Goal: Task Accomplishment & Management: Manage account settings

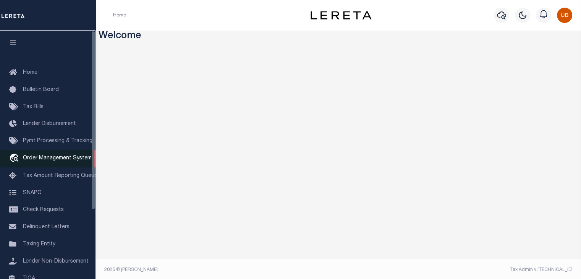
click at [62, 159] on span "Order Management System" at bounding box center [57, 158] width 69 height 5
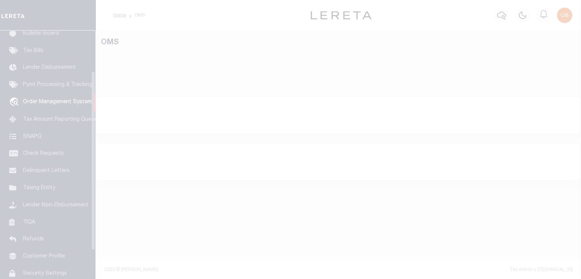
scroll to position [56, 0]
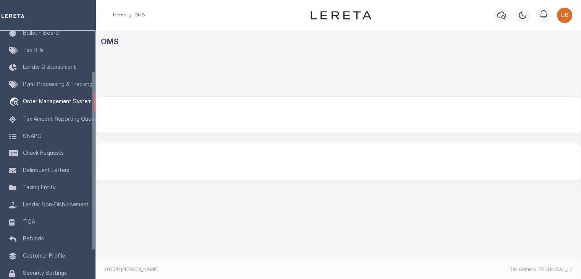
select select "200"
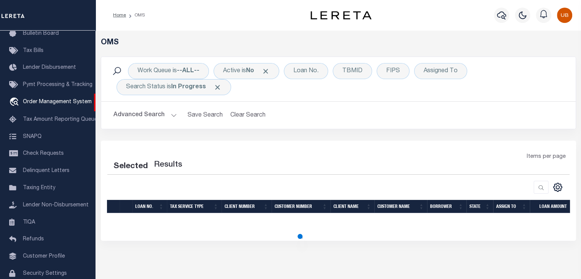
select select "200"
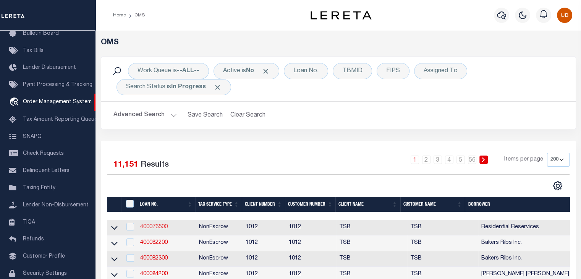
click at [156, 225] on link "400076500" at bounding box center [154, 226] width 28 height 5
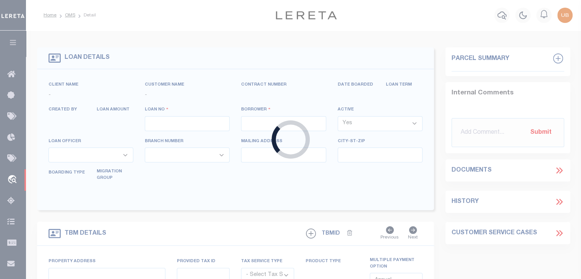
type input "400076500"
type input "Residential Reservices"
select select "False"
select select
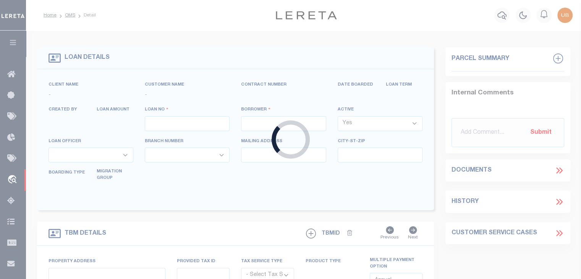
select select "NonEscrow"
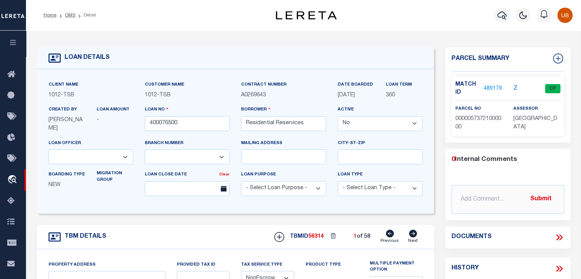
select select "4117"
select select
type input "[GEOGRAPHIC_DATA]"
select select "[GEOGRAPHIC_DATA]"
type textarea "[STREET_ADDRESS]"
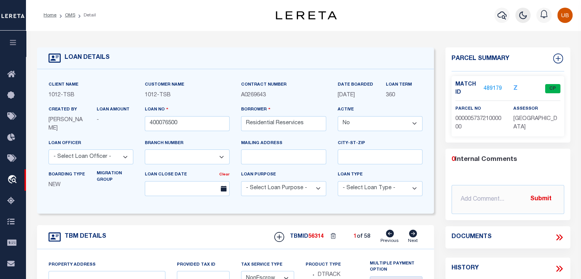
click at [523, 18] on icon "button" at bounding box center [523, 15] width 9 height 9
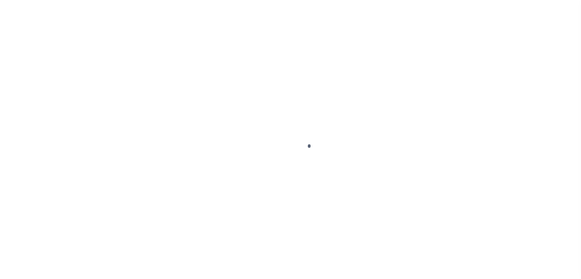
type input "400076500"
type input "Residential Reservices"
select select "False"
select select
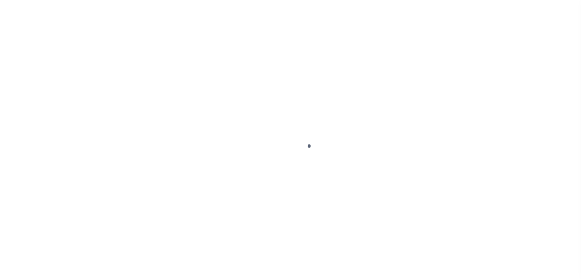
select select "NonEscrow"
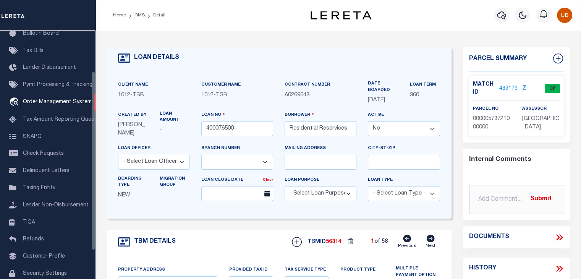
select select "4117"
select select
type input "[GEOGRAPHIC_DATA]"
select select "[GEOGRAPHIC_DATA]"
type textarea "Lot 14 Block 5/6363 Gaston Park"
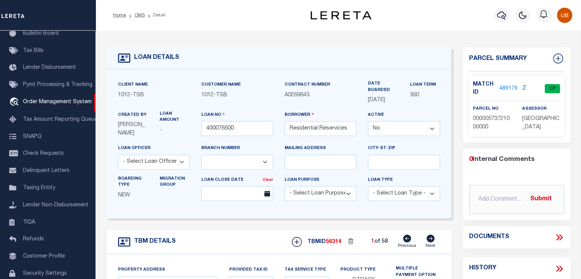
click at [560, 236] on icon at bounding box center [558, 237] width 3 height 6
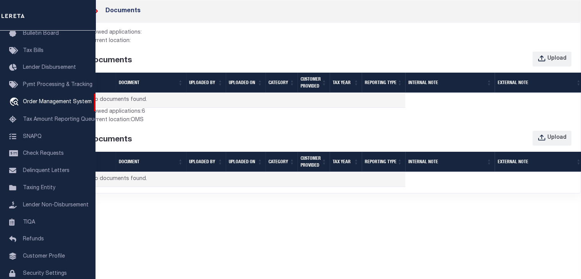
click at [97, 11] on icon at bounding box center [95, 11] width 3 height 6
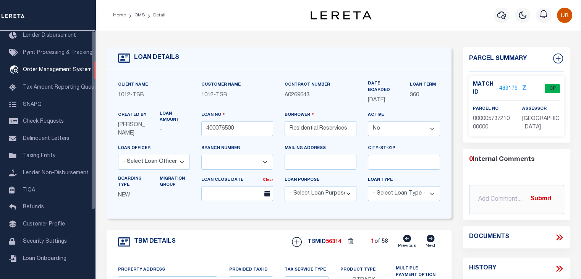
scroll to position [0, 0]
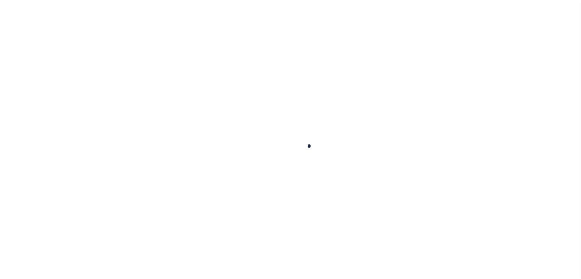
type input "400076500"
type input "Residential Reservices"
select select "False"
select select
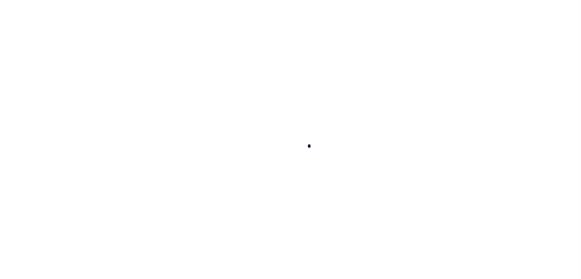
select select "NonEscrow"
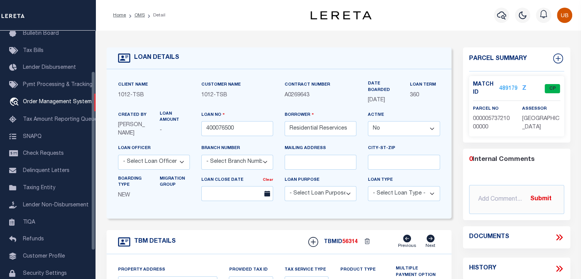
select select "4117"
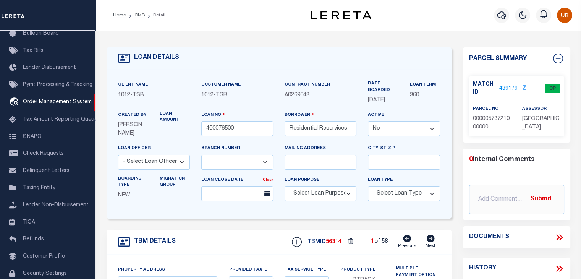
select select
type input "[GEOGRAPHIC_DATA]"
select select "[GEOGRAPHIC_DATA]"
type textarea "[STREET_ADDRESS]"
click at [138, 16] on link "OMS" at bounding box center [140, 15] width 10 height 5
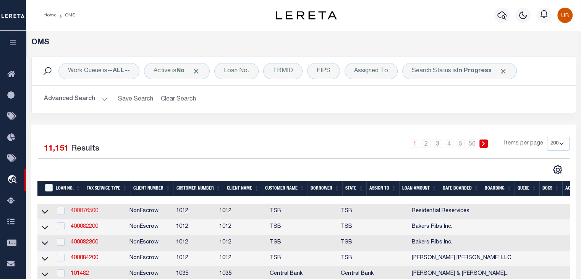
click at [83, 208] on link "400076500" at bounding box center [85, 210] width 28 height 5
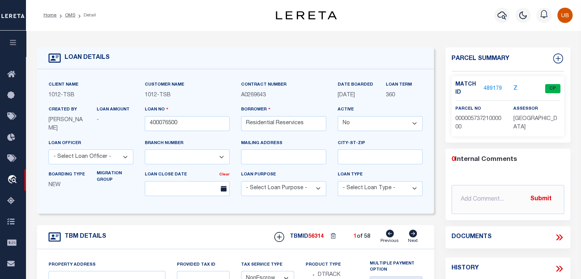
select select "4117"
select select
click at [529, 23] on div at bounding box center [523, 15] width 21 height 27
click at [527, 21] on button "button" at bounding box center [523, 15] width 15 height 15
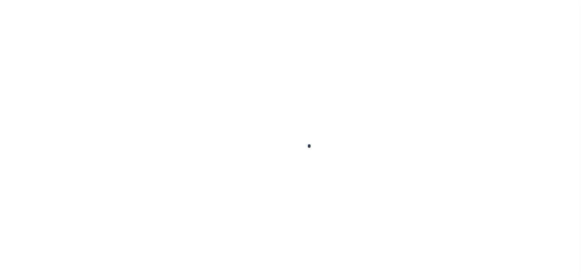
type input "400076500"
type input "Residential Reservices"
select select "False"
select select
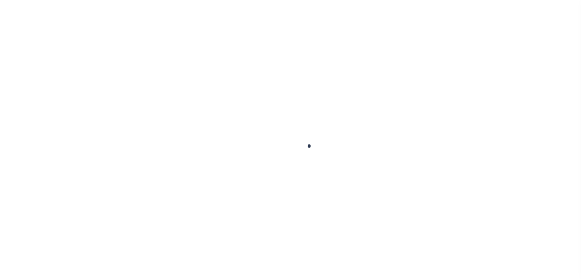
select select "NonEscrow"
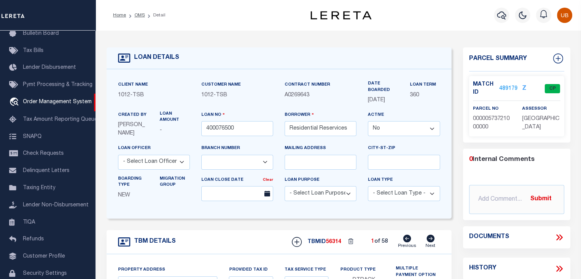
select select
type input "[GEOGRAPHIC_DATA]"
select select "[GEOGRAPHIC_DATA]"
type textarea "Lot 14 Block 5/6363 Gaston Park"
select select "4117"
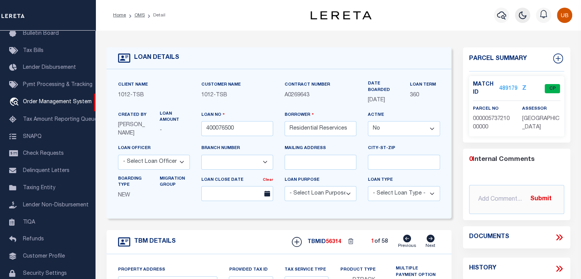
click at [521, 19] on icon "button" at bounding box center [522, 15] width 9 height 9
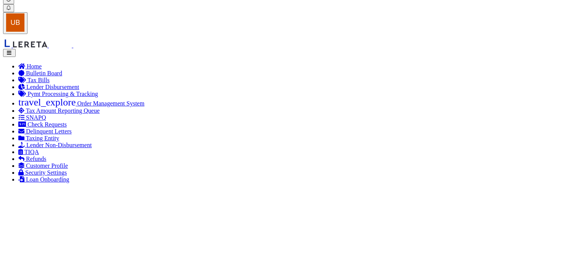
scroll to position [0, 0]
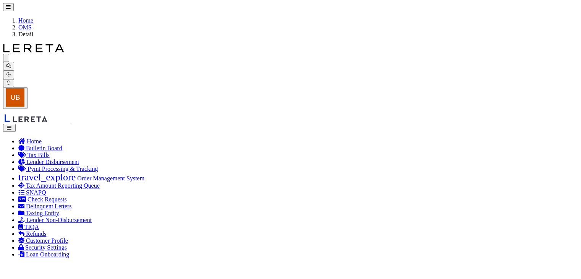
type input "400082200"
type input "Bakers Ribs Inc."
select select "4117"
select select
type input "[GEOGRAPHIC_DATA]"
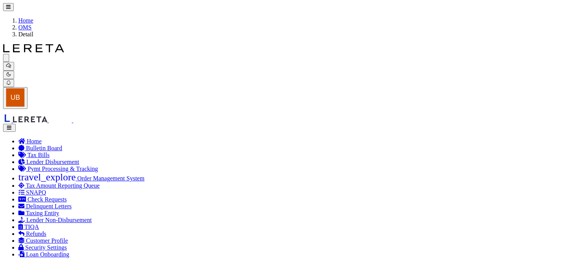
type textarea "Being all of Lot 1 Block 1 of Oaks Interstate No. 4 and said Lot 1 of the North…"
type input "400021500"
type input "[PERSON_NAME] [PERSON_NAME]"
select select "True"
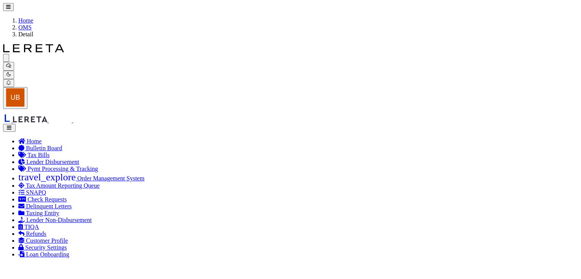
select select "10"
select select "4117"
type input "1915 Brundrette"
select select
type input "[GEOGRAPHIC_DATA]"
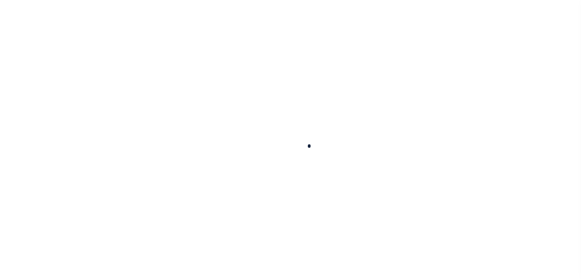
type input "400021500"
type input "[PERSON_NAME] [PERSON_NAME]"
select select
select select "10"
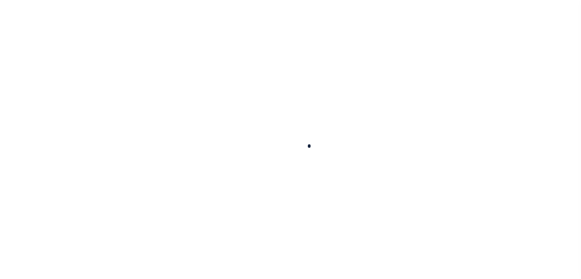
select select "NonEscrow"
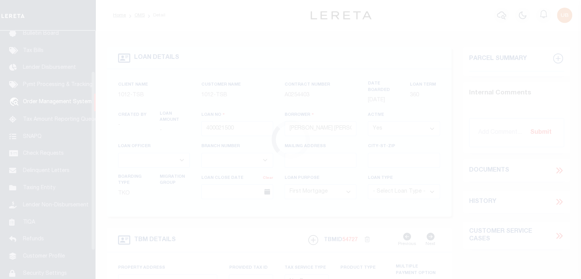
select select "4117"
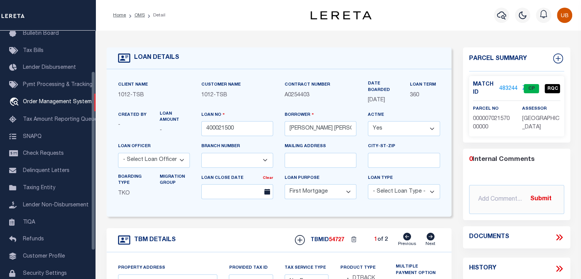
type input "1915 Brundrette"
select select
type input "[GEOGRAPHIC_DATA]"
select select "[GEOGRAPHIC_DATA]"
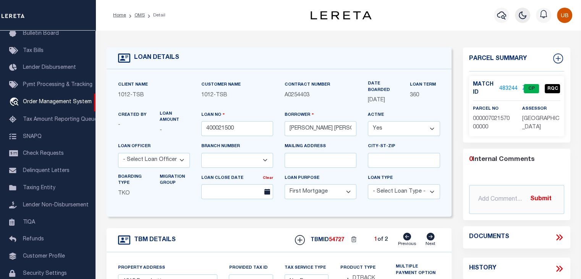
click at [517, 17] on button "button" at bounding box center [522, 15] width 15 height 15
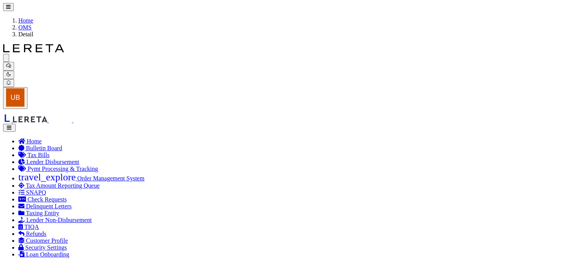
drag, startPoint x: 170, startPoint y: 255, endPoint x: 135, endPoint y: 256, distance: 34.8
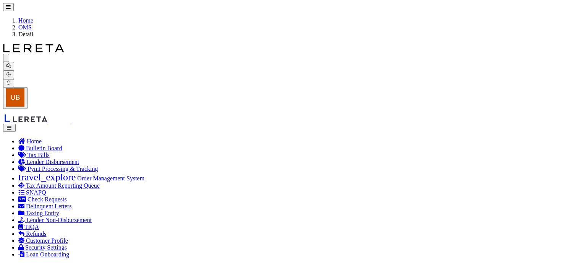
scroll to position [550, 0]
